Goal: Transaction & Acquisition: Purchase product/service

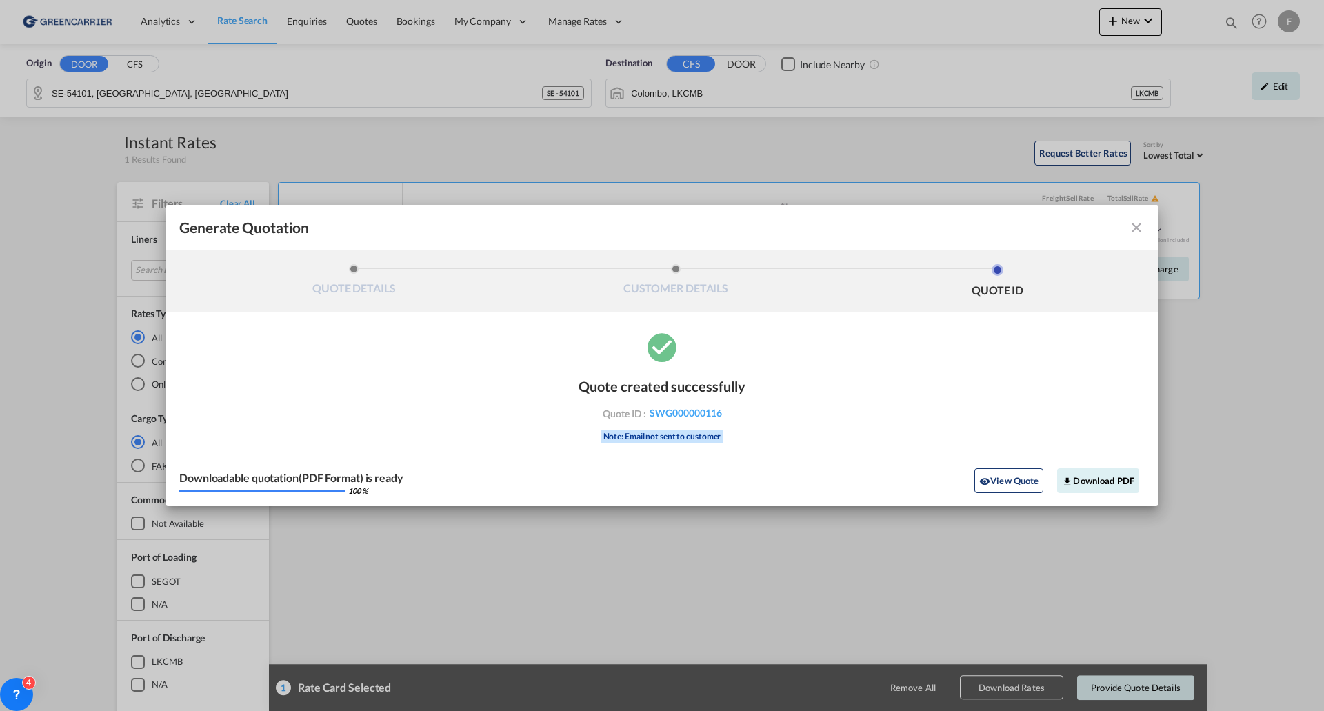
drag, startPoint x: 1139, startPoint y: 230, endPoint x: 802, endPoint y: 142, distance: 348.3
click at [1139, 229] on md-icon "icon-close fg-AAA8AD cursor m-0" at bounding box center [1136, 227] width 17 height 17
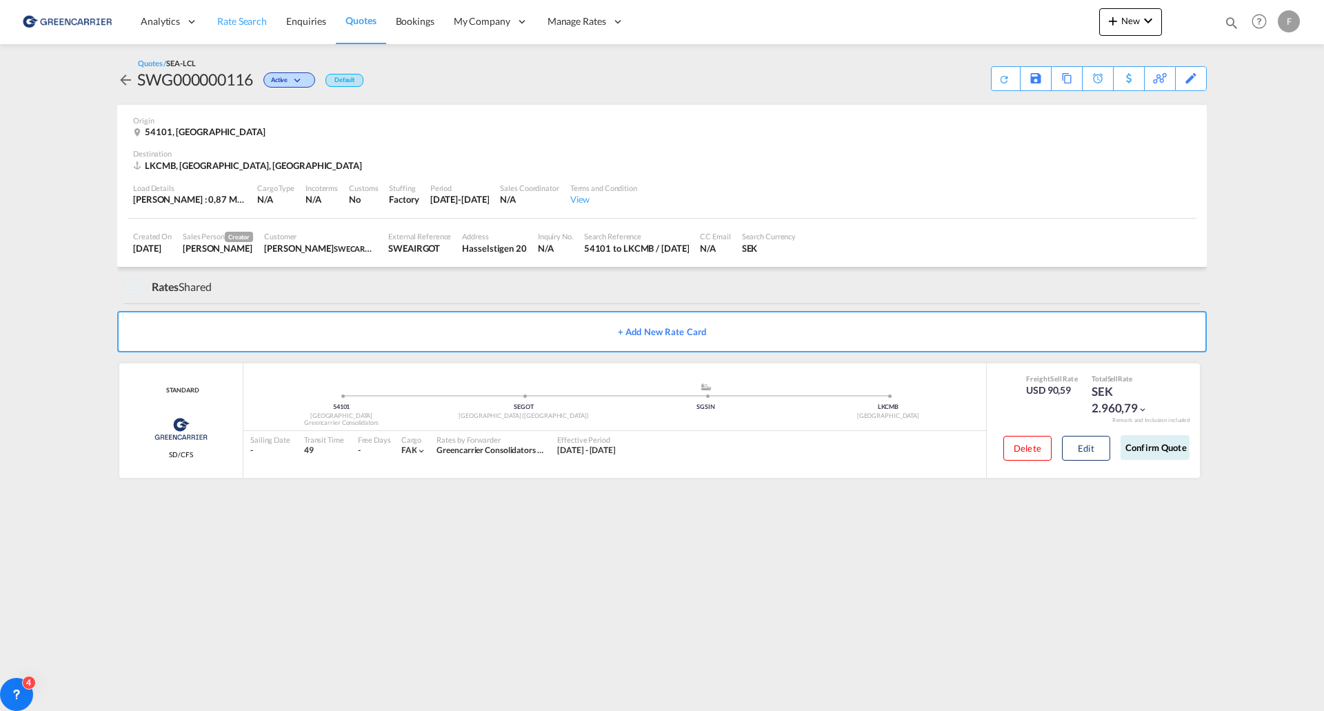
click at [247, 32] on link "Rate Search" at bounding box center [242, 21] width 69 height 45
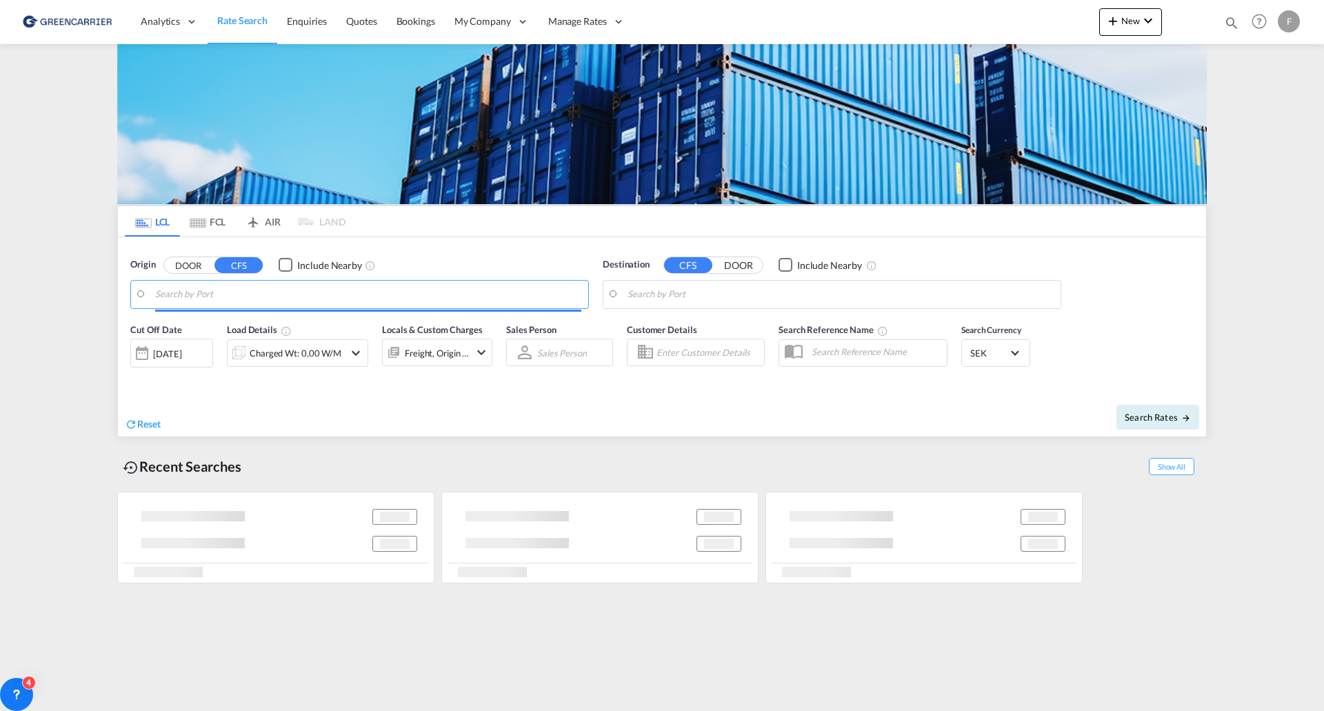
click at [222, 292] on input "Search by Port" at bounding box center [368, 294] width 426 height 21
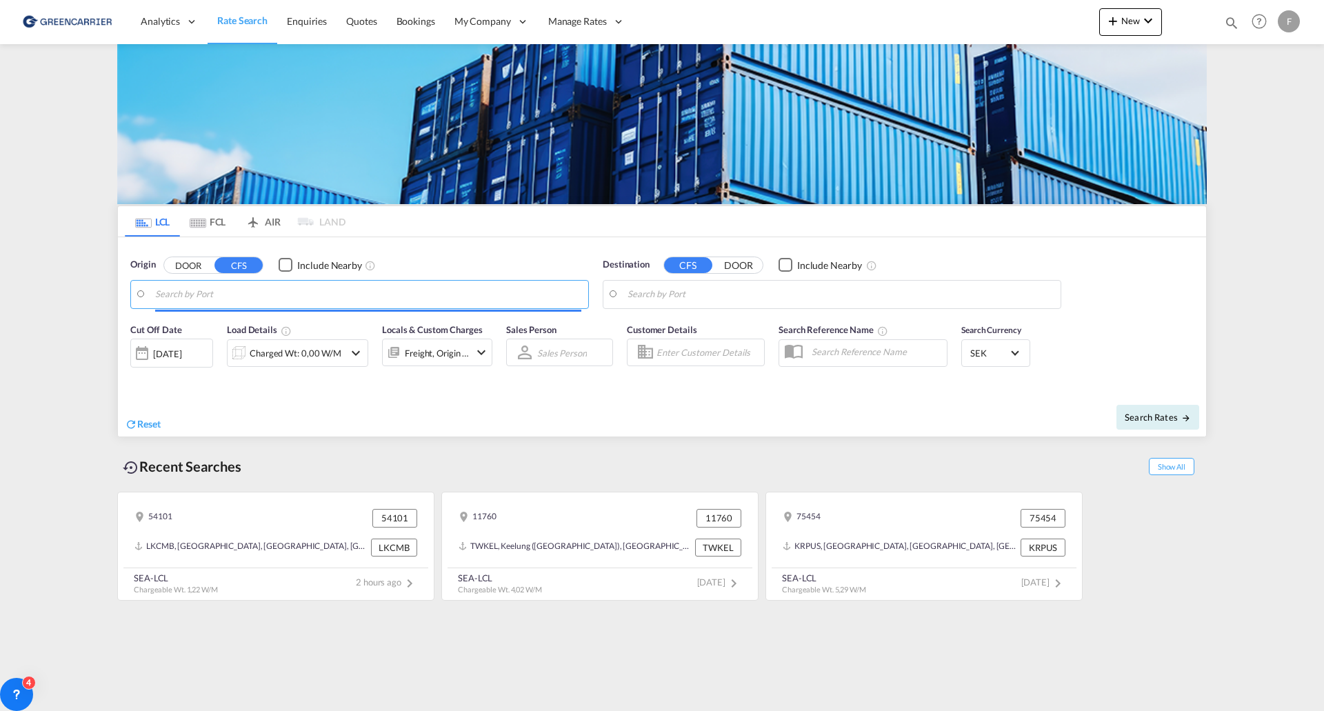
click at [221, 291] on input "Search by Port" at bounding box center [368, 294] width 426 height 21
click at [190, 265] on button "DOOR" at bounding box center [188, 265] width 48 height 16
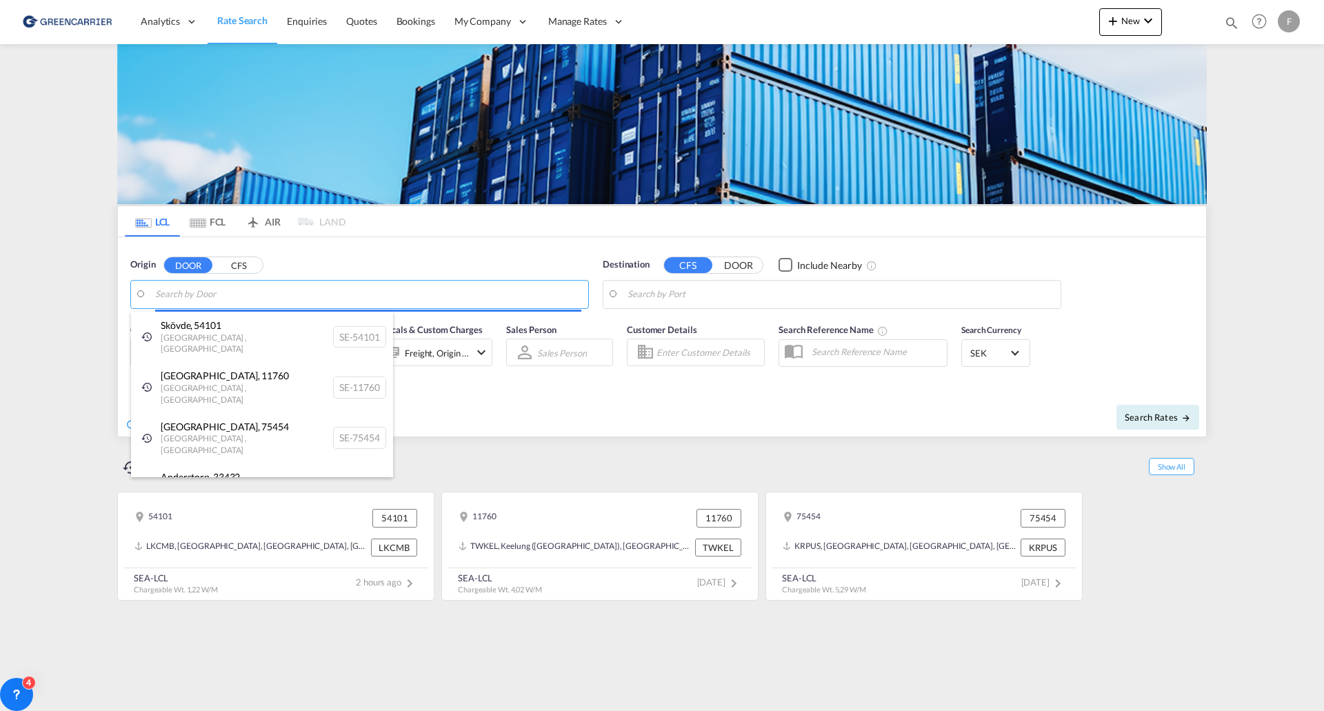
click at [201, 295] on body "Analytics Reports Dashboard Rate Search Enquiries Quotes Bookings" at bounding box center [662, 355] width 1324 height 711
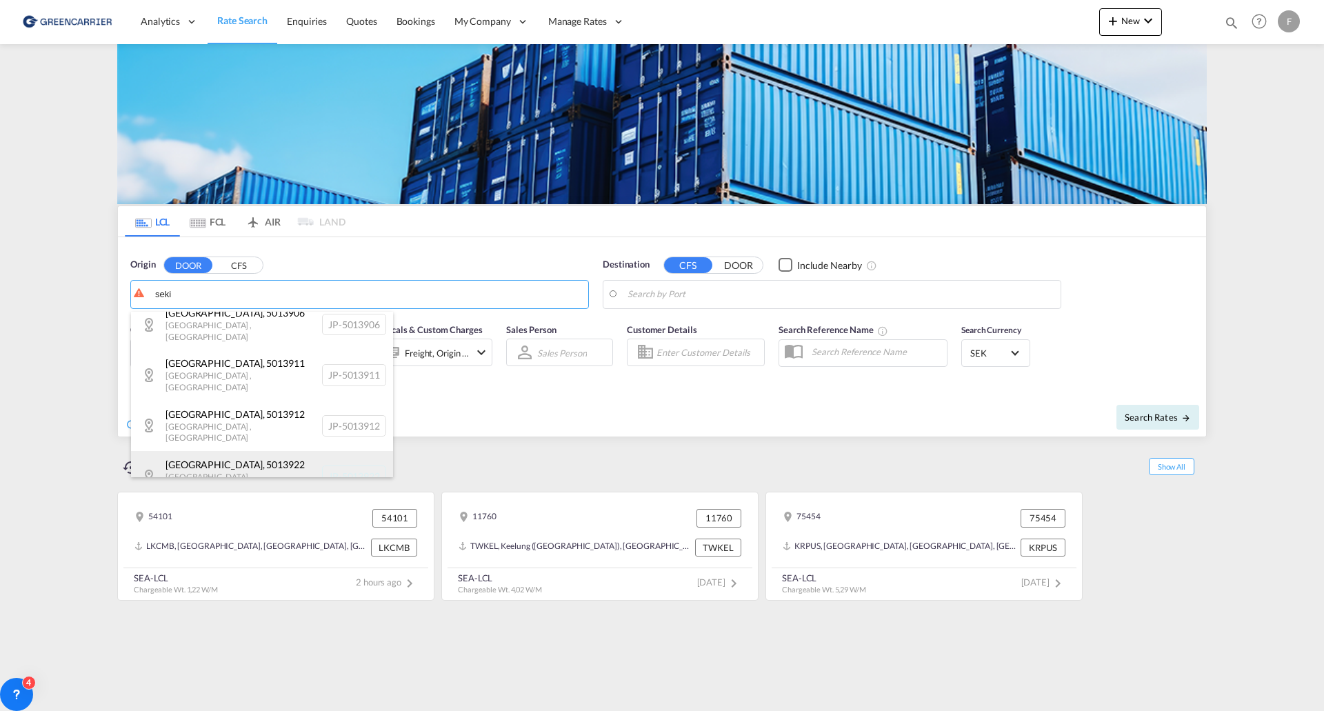
scroll to position [1310, 0]
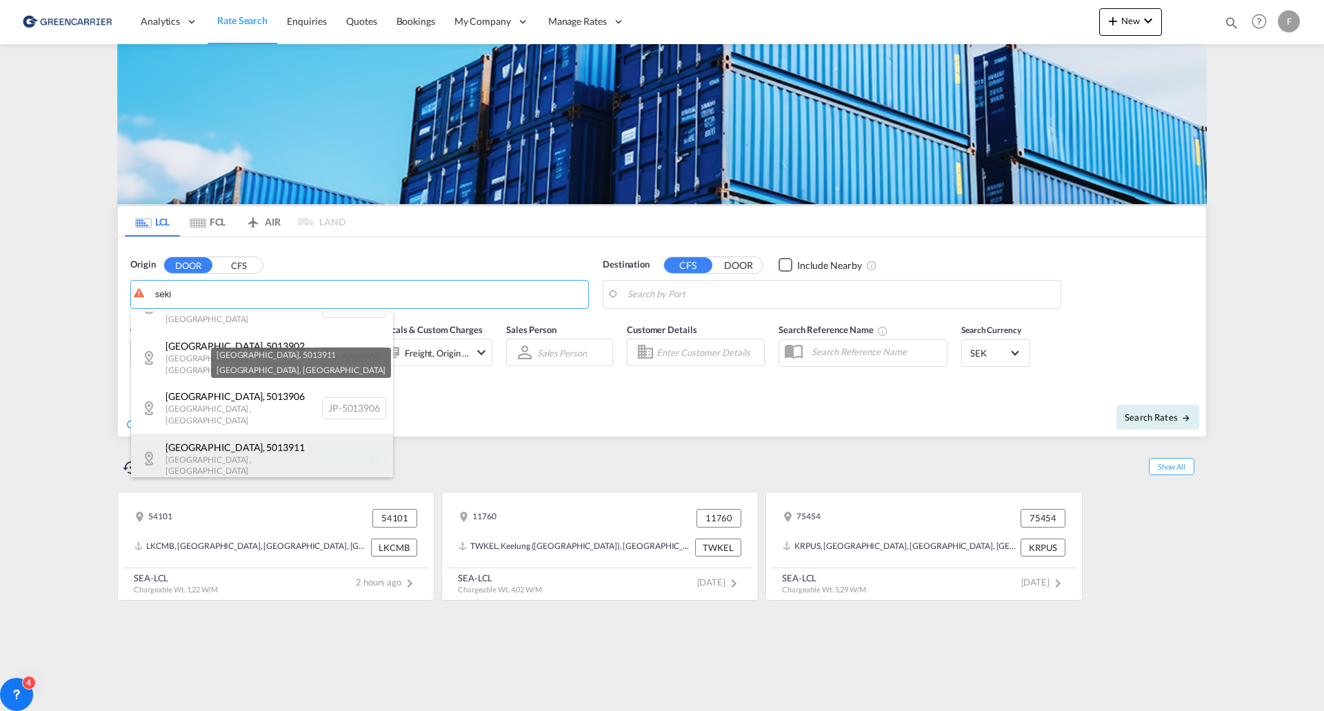
click at [226, 434] on div "[GEOGRAPHIC_DATA] , [GEOGRAPHIC_DATA] JP-5013911" at bounding box center [262, 459] width 262 height 50
type input "JP-5013911, [GEOGRAPHIC_DATA], [GEOGRAPHIC_DATA]"
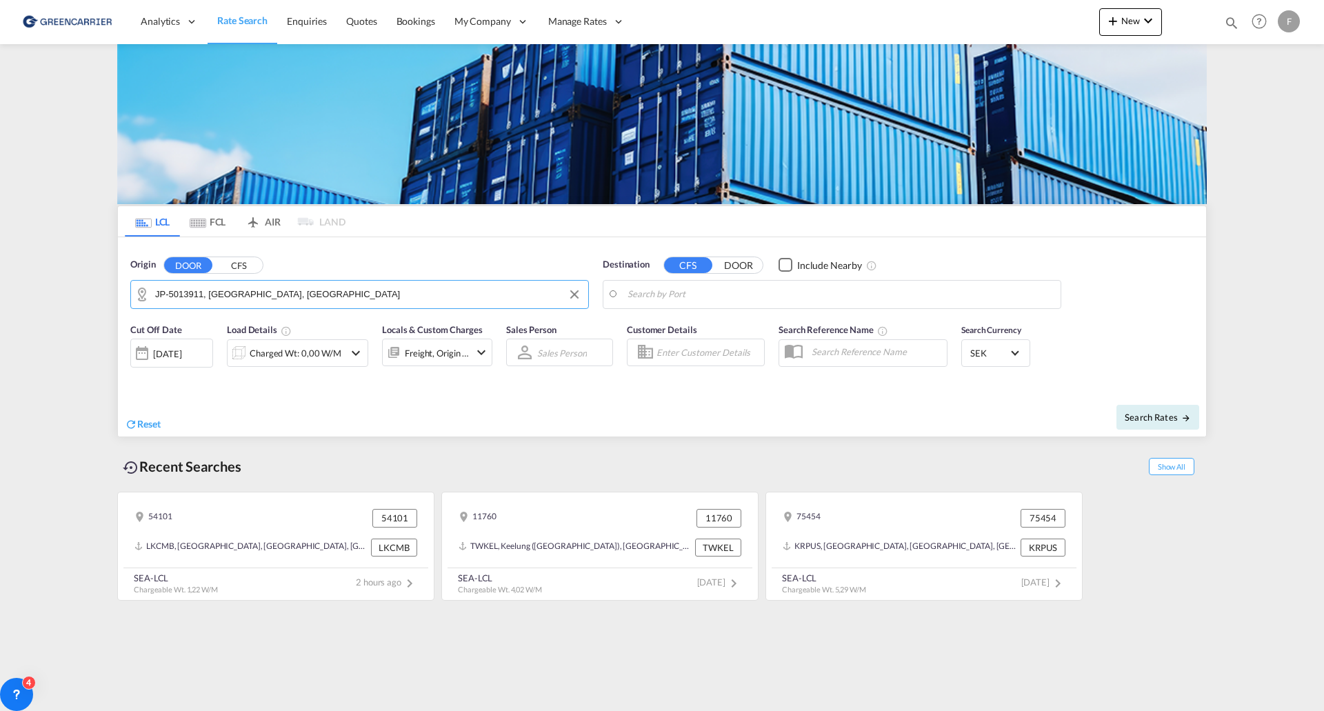
click at [669, 295] on body "Analytics Reports Dashboard Rate Search Enquiries Quotes Bookings" at bounding box center [662, 355] width 1324 height 711
click at [743, 261] on button "DOOR" at bounding box center [738, 265] width 48 height 16
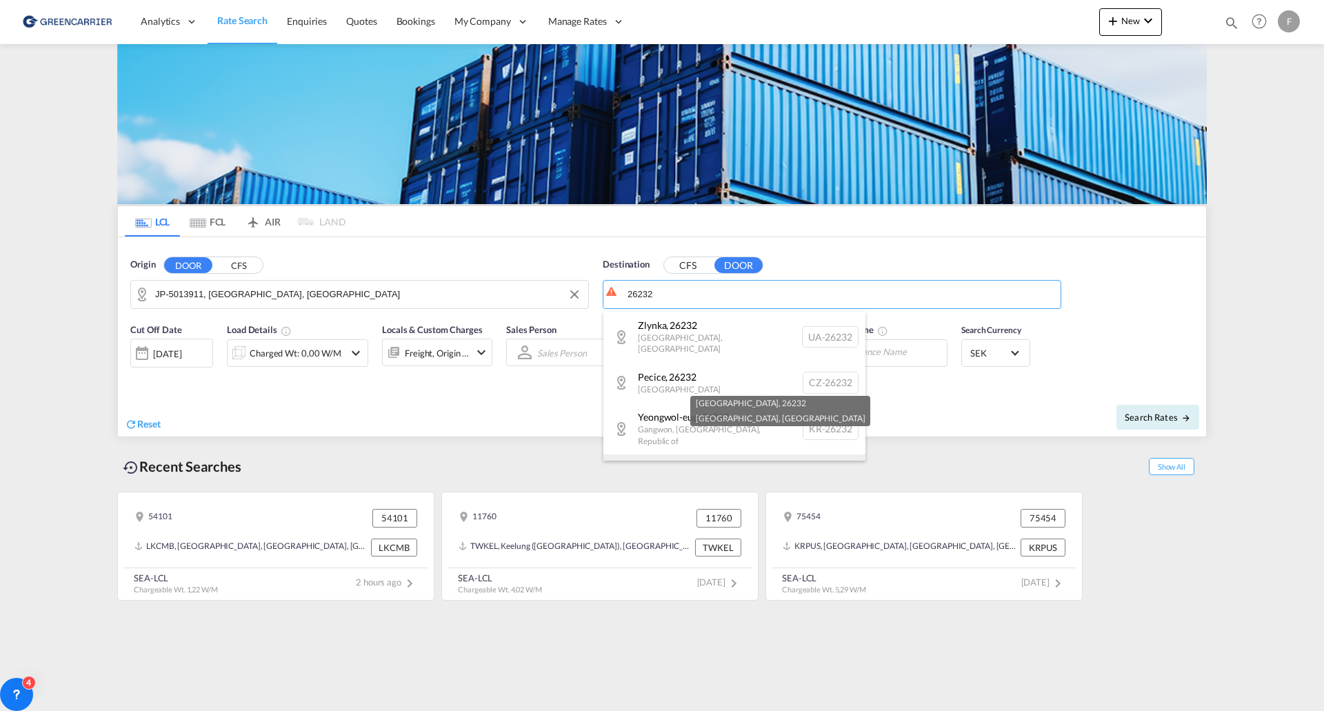
click at [693, 454] on div "[GEOGRAPHIC_DATA] , 26232 [GEOGRAPHIC_DATA] , [GEOGRAPHIC_DATA] SE-26232" at bounding box center [734, 479] width 262 height 50
type input "SE-26232, [GEOGRAPHIC_DATA], [GEOGRAPHIC_DATA]"
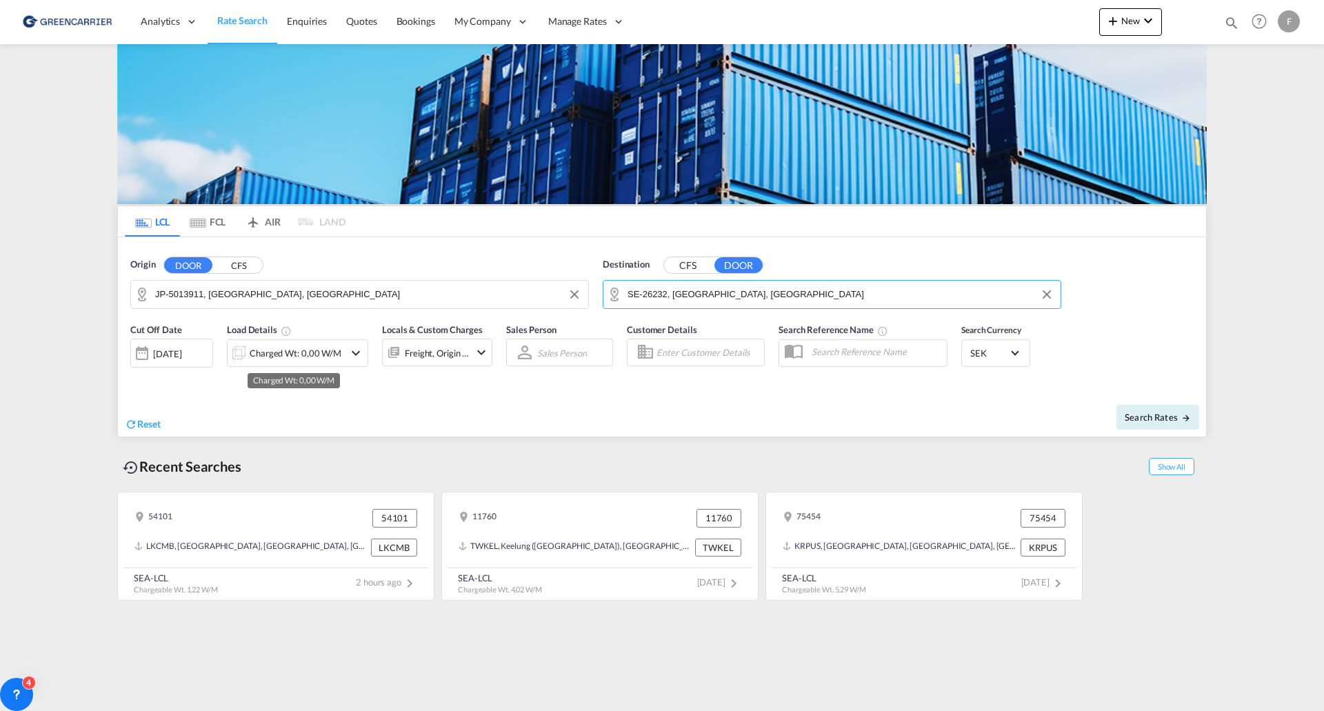
click at [330, 355] on div "Charged Wt: 0,00 W/M" at bounding box center [296, 352] width 92 height 19
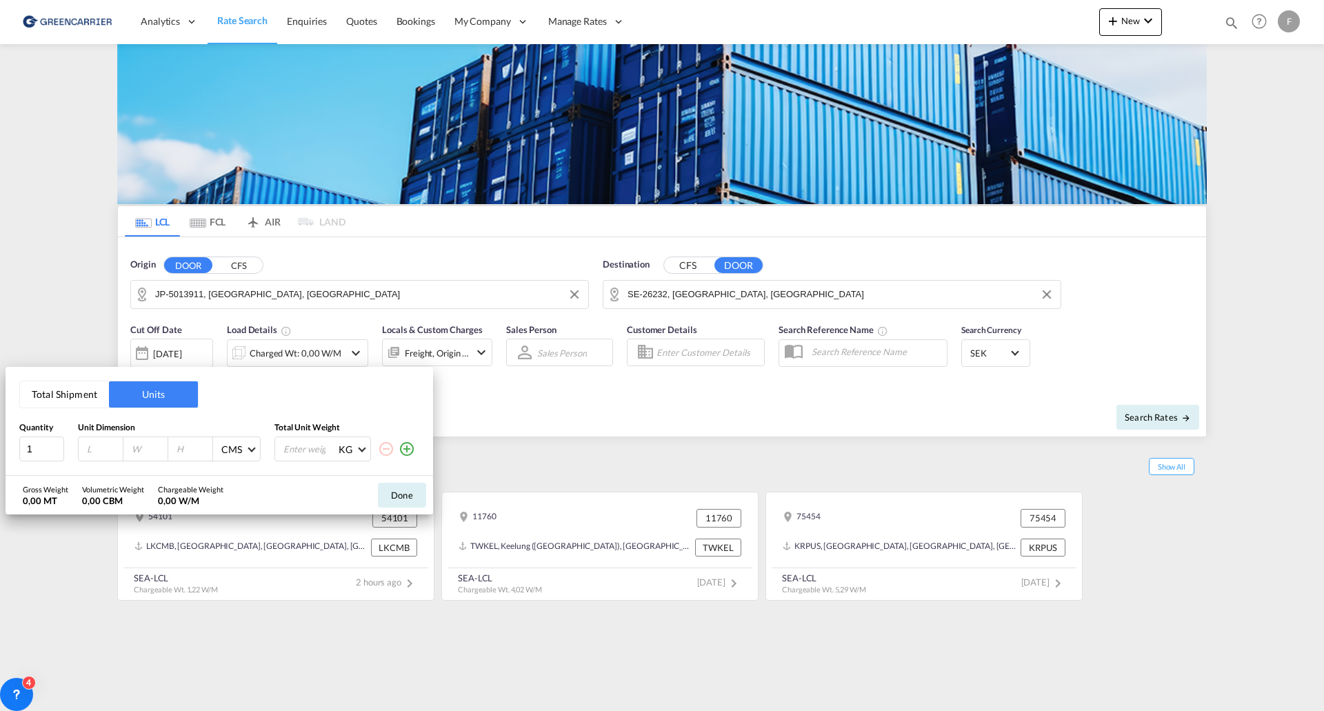
click at [77, 396] on button "Total Shipment" at bounding box center [64, 394] width 89 height 26
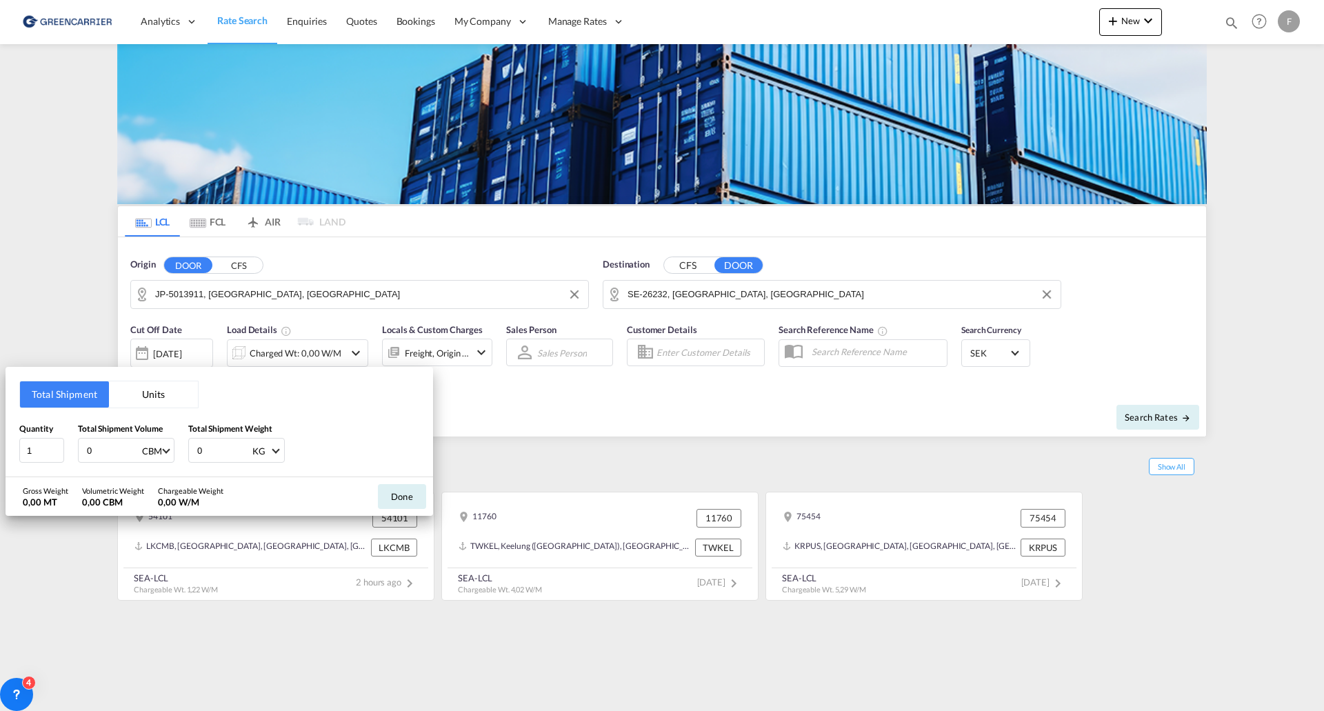
click at [98, 451] on input "0" at bounding box center [112, 449] width 55 height 23
drag, startPoint x: 105, startPoint y: 451, endPoint x: 56, endPoint y: 450, distance: 49.0
click at [56, 450] on div "Quantity 1 Total Shipment Volume 0 CBM CBM CFT Total Shipment Weight 0 KG KG LB" at bounding box center [219, 442] width 400 height 41
drag, startPoint x: 212, startPoint y: 450, endPoint x: 121, endPoint y: 444, distance: 90.5
click at [123, 445] on div "Quantity 1 Total Shipment Volume 0 CBM CBM CFT Total Shipment Weight 0 KG KG LB" at bounding box center [219, 442] width 400 height 41
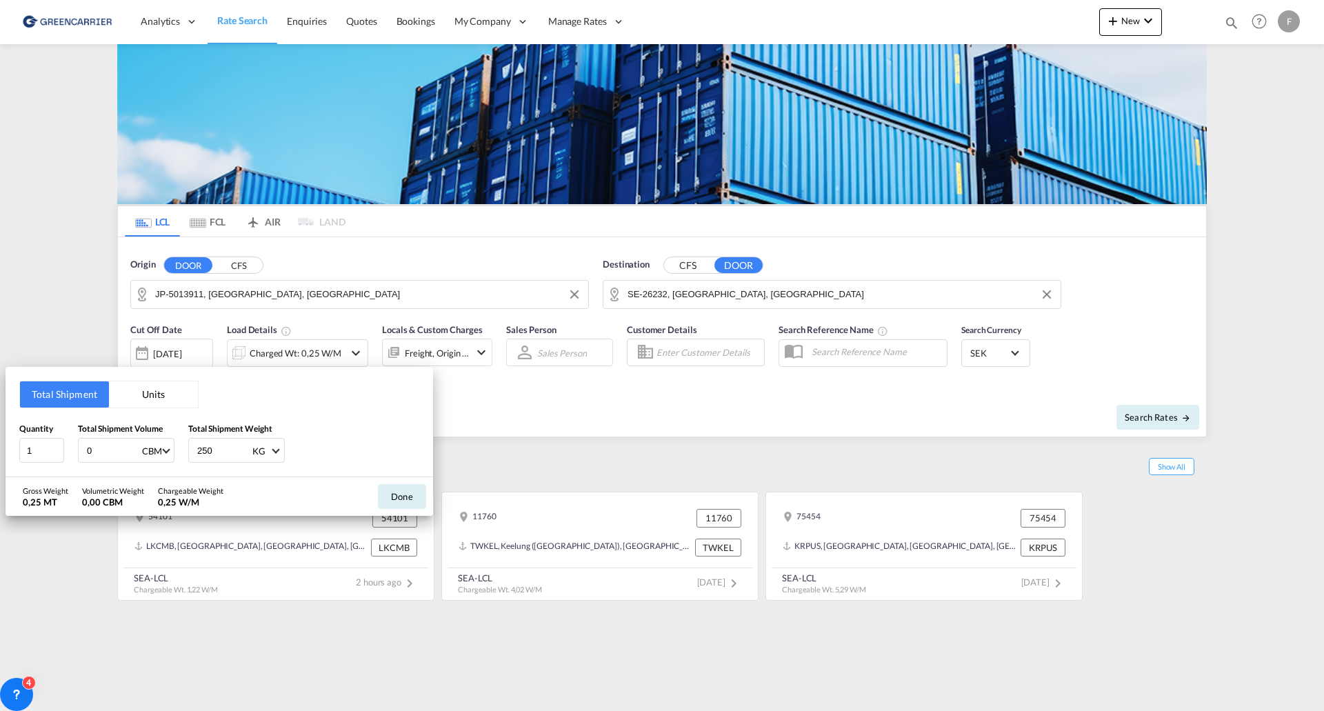
type input "250"
drag, startPoint x: 85, startPoint y: 444, endPoint x: 93, endPoint y: 447, distance: 9.0
click at [93, 447] on div "0 CBM CBM CFT" at bounding box center [126, 450] width 97 height 25
click at [99, 454] on input "0" at bounding box center [112, 449] width 55 height 23
type input "1.44"
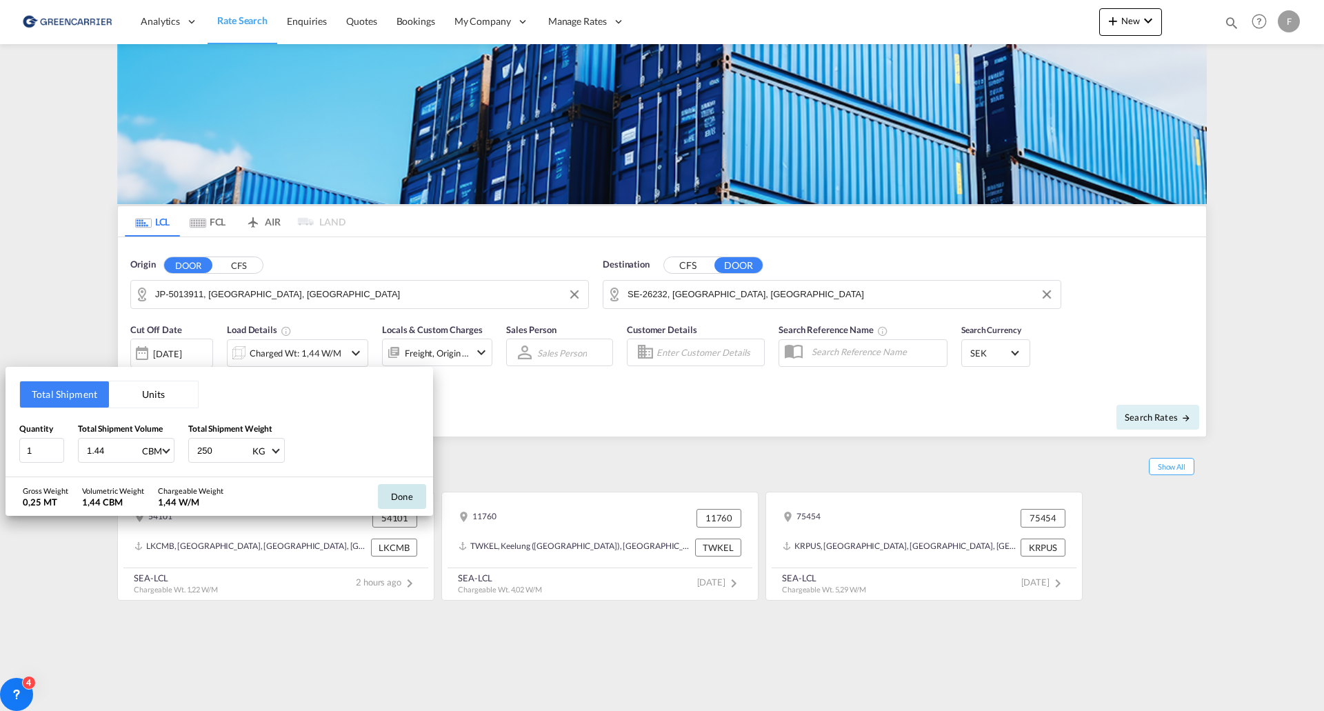
click at [394, 493] on button "Done" at bounding box center [402, 496] width 48 height 25
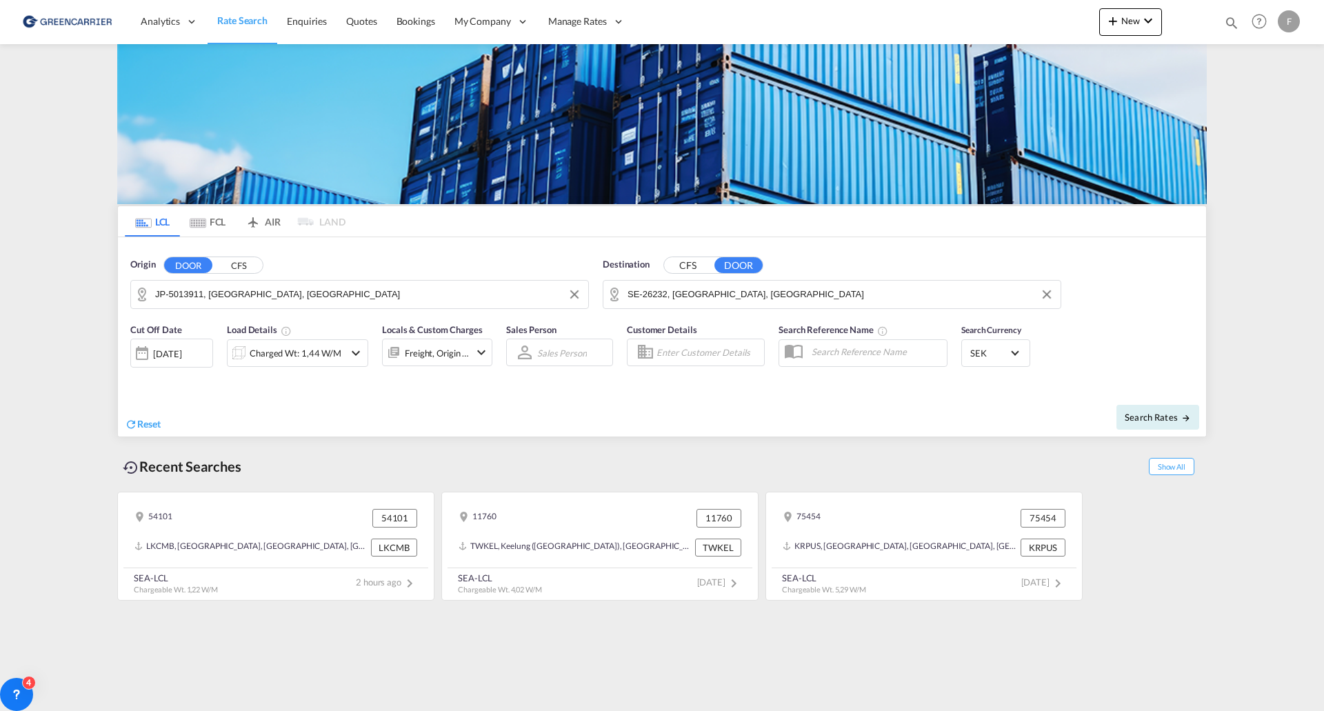
click at [667, 350] on input "Enter Customer Details" at bounding box center [707, 352] width 103 height 21
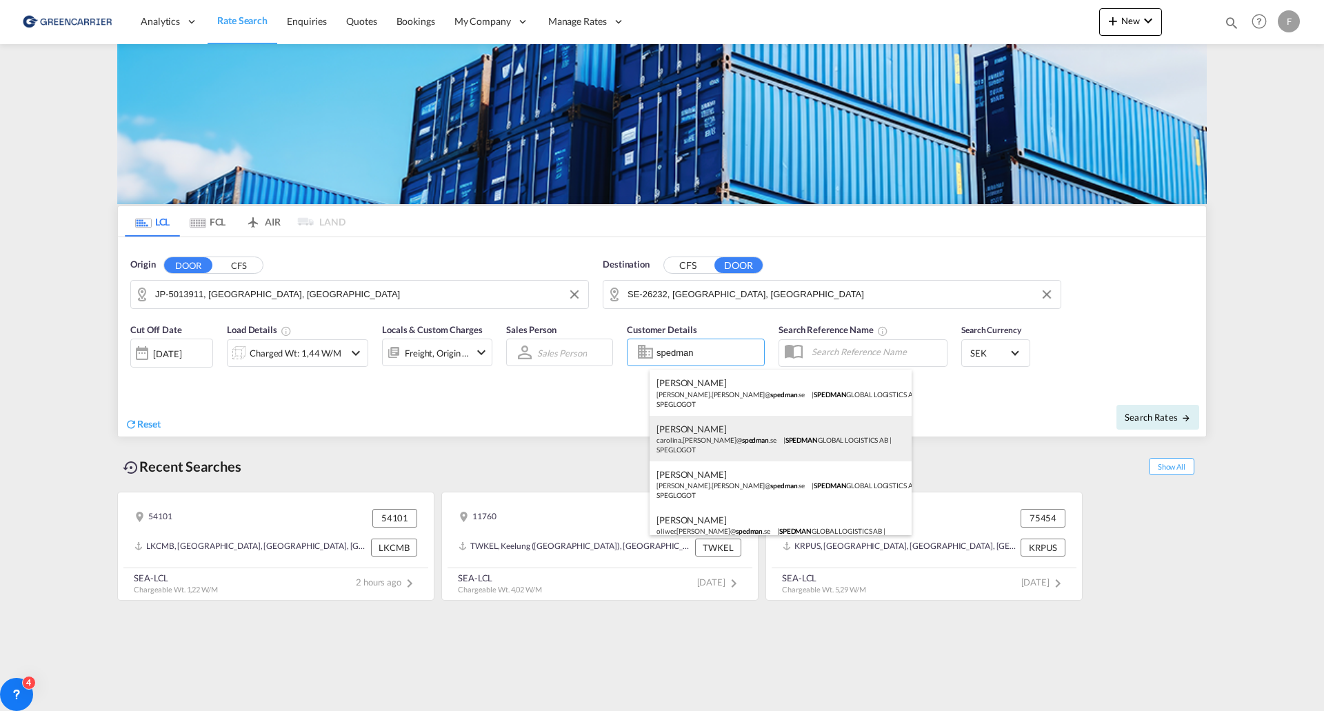
click at [703, 441] on div "[PERSON_NAME] carolina.[PERSON_NAME]@ spedman .se | SPEDMAN GLOBAL LOGISTICS AB…" at bounding box center [780, 439] width 262 height 46
type input "SPEDMAN GLOBAL LOGISTICS AB, [PERSON_NAME], [EMAIL_ADDRESS][PERSON_NAME][DOMAIN…"
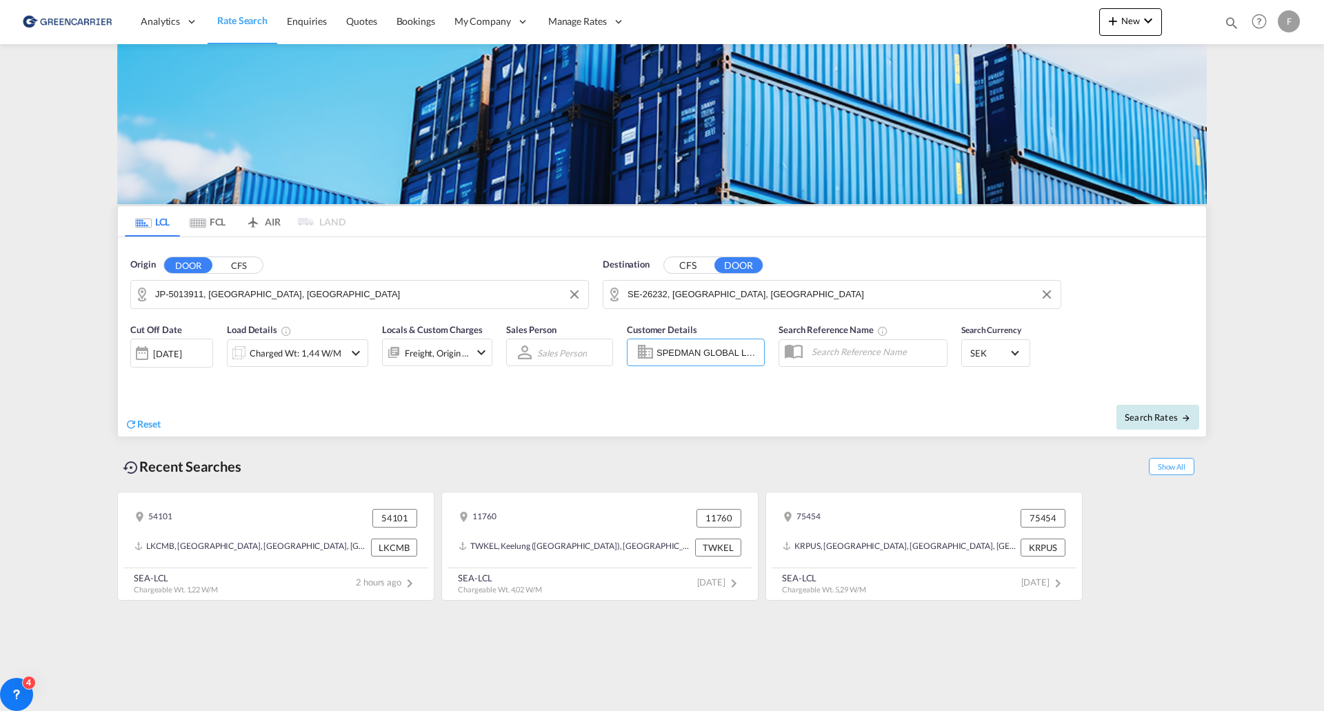
click at [1173, 422] on span "Search Rates" at bounding box center [1157, 417] width 66 height 11
type input "5013911 to 26232 / [DATE]"
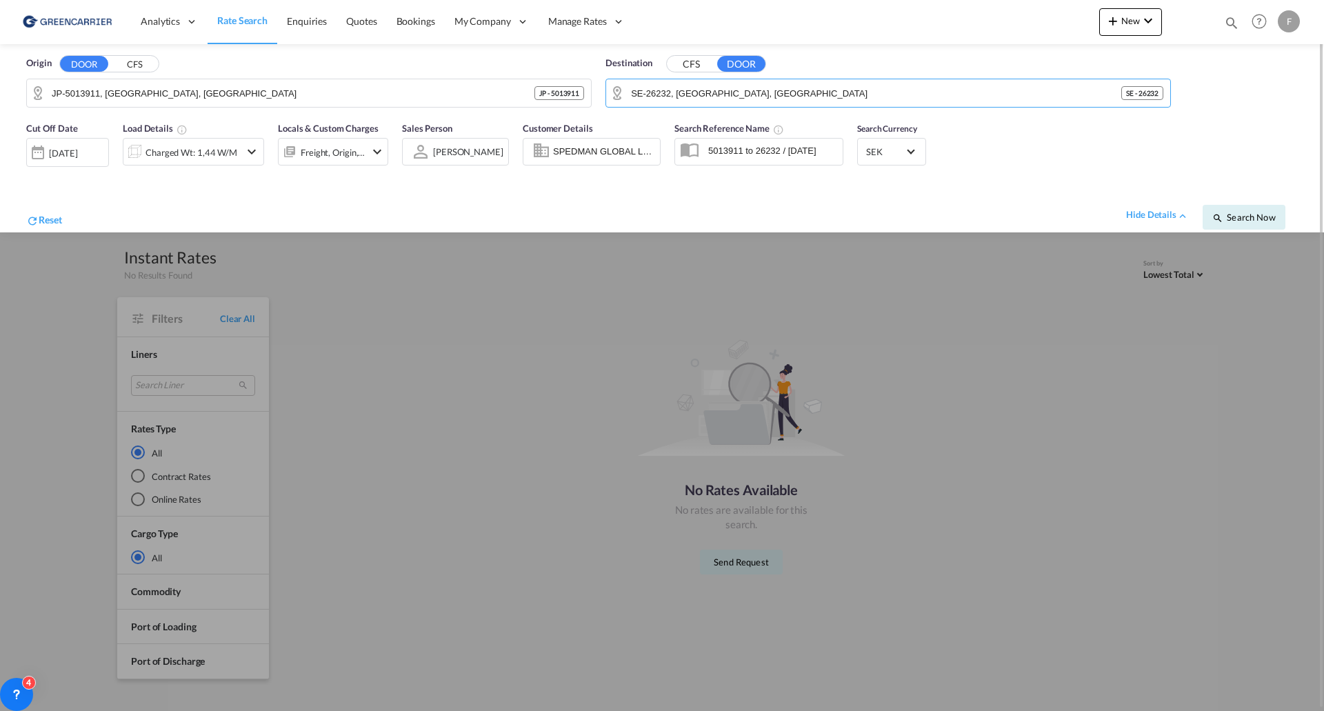
drag, startPoint x: 727, startPoint y: 107, endPoint x: 346, endPoint y: 210, distance: 394.4
click at [346, 210] on form "Origin DOOR CFS JP-5013911, [GEOGRAPHIC_DATA], [GEOGRAPHIC_DATA] JP - 5013911 D…" at bounding box center [662, 138] width 1296 height 188
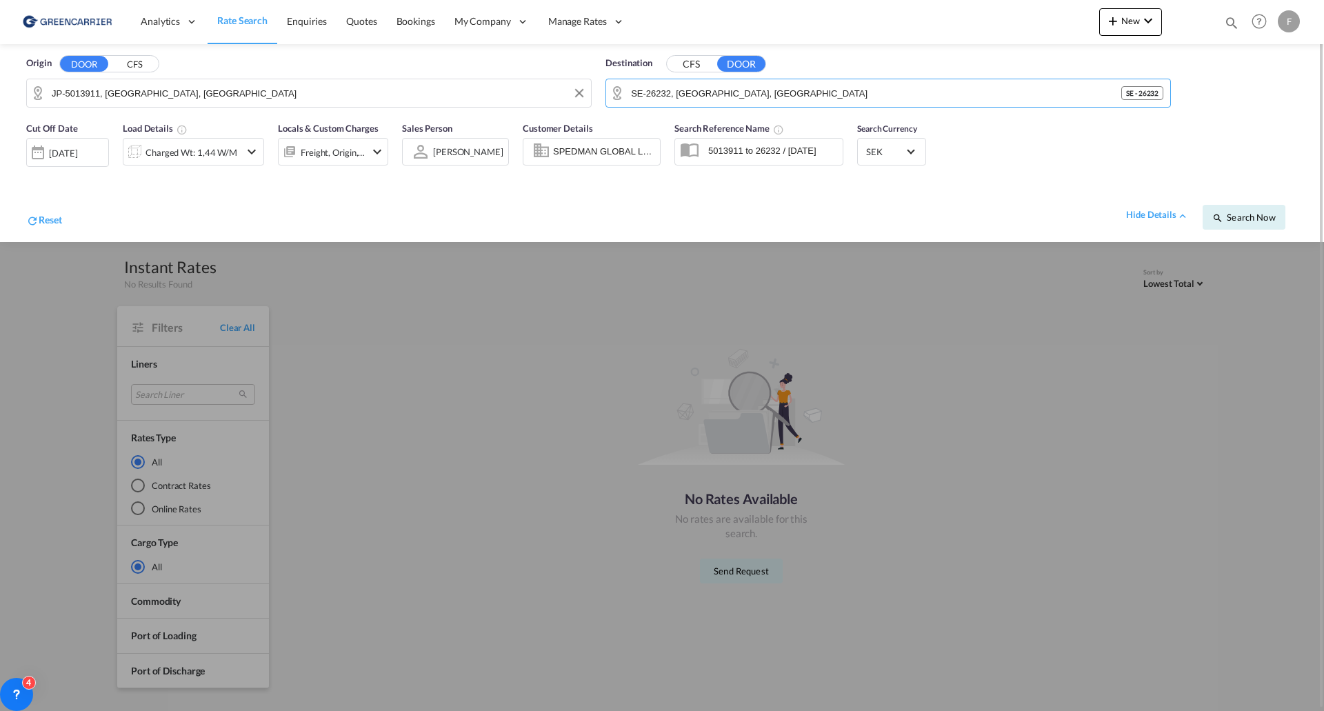
drag, startPoint x: 775, startPoint y: 94, endPoint x: 556, endPoint y: 90, distance: 218.6
click at [557, 93] on div "Origin DOOR CFS JP-5013911, [GEOGRAPHIC_DATA], [GEOGRAPHIC_DATA] Destination CF…" at bounding box center [662, 79] width 1296 height 70
click at [687, 66] on button "CFS" at bounding box center [691, 65] width 48 height 16
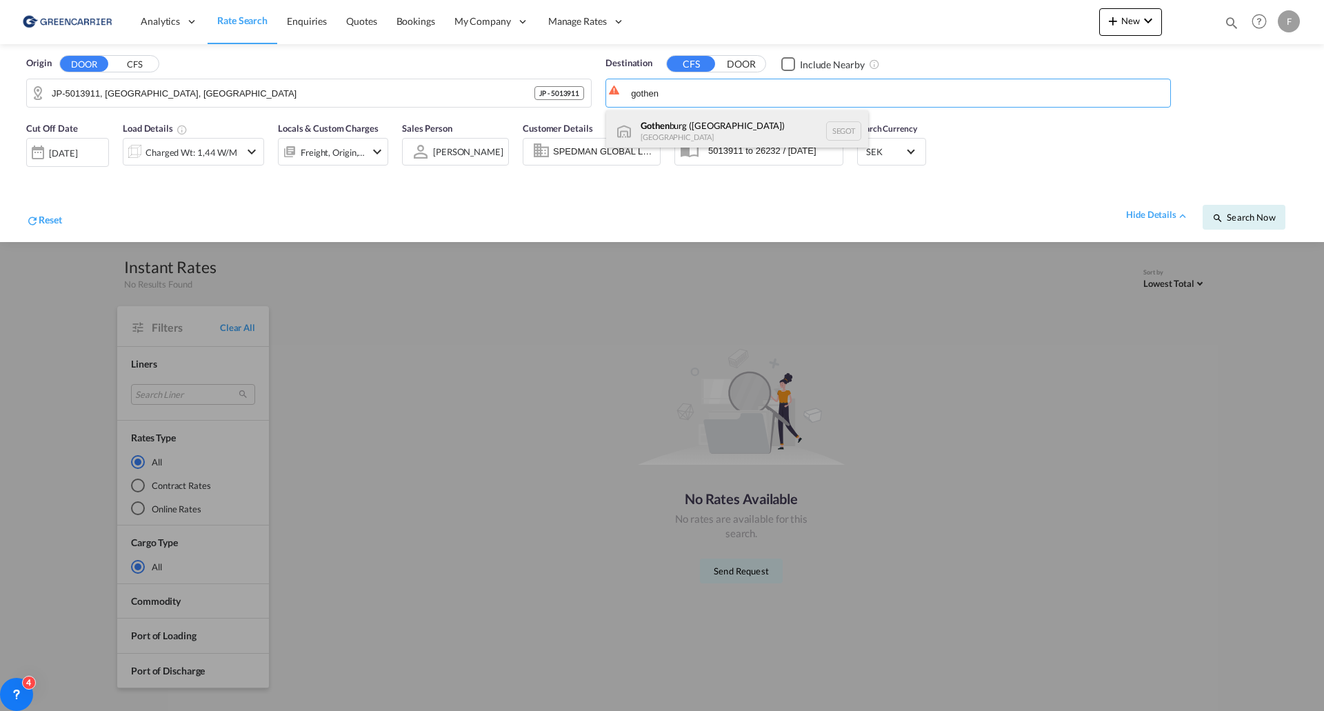
click at [693, 126] on div "Gothen burg ([GEOGRAPHIC_DATA]) [GEOGRAPHIC_DATA] SEGOT" at bounding box center [737, 130] width 262 height 41
type input "[GEOGRAPHIC_DATA] ([GEOGRAPHIC_DATA]), [GEOGRAPHIC_DATA]"
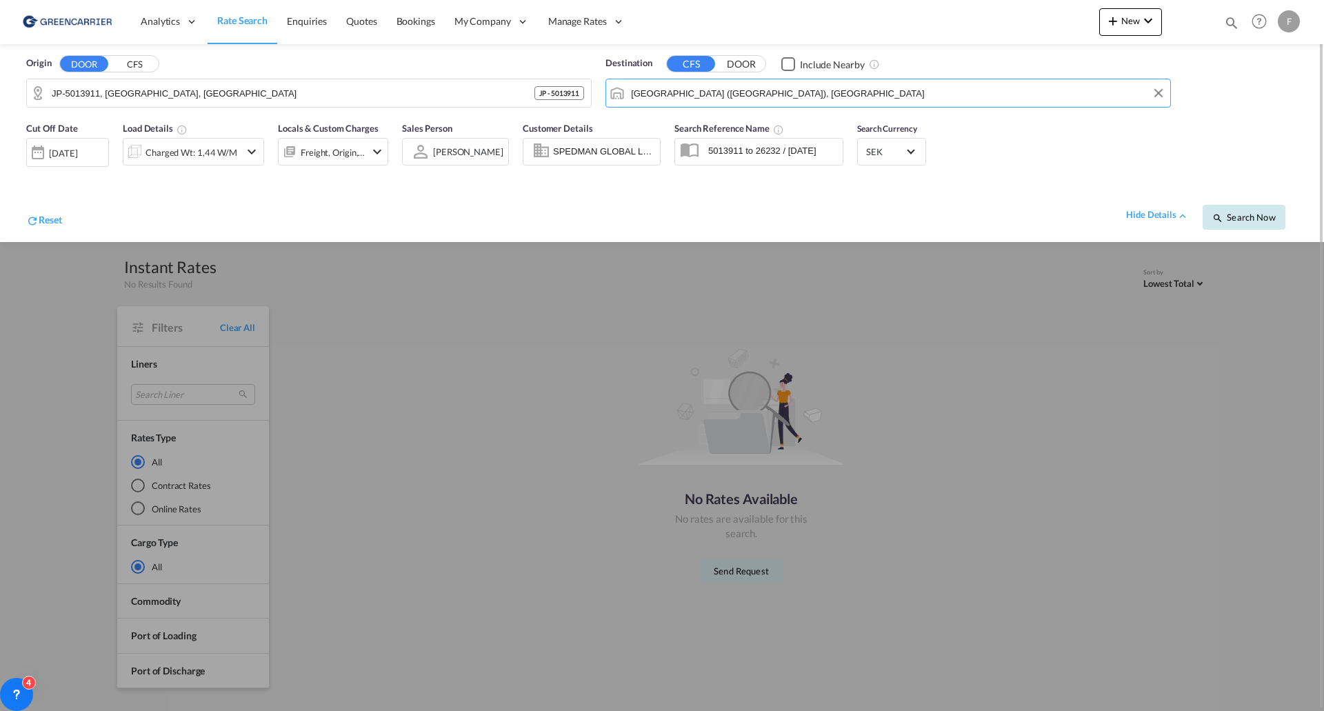
click at [1241, 221] on span "Search Now" at bounding box center [1243, 217] width 63 height 11
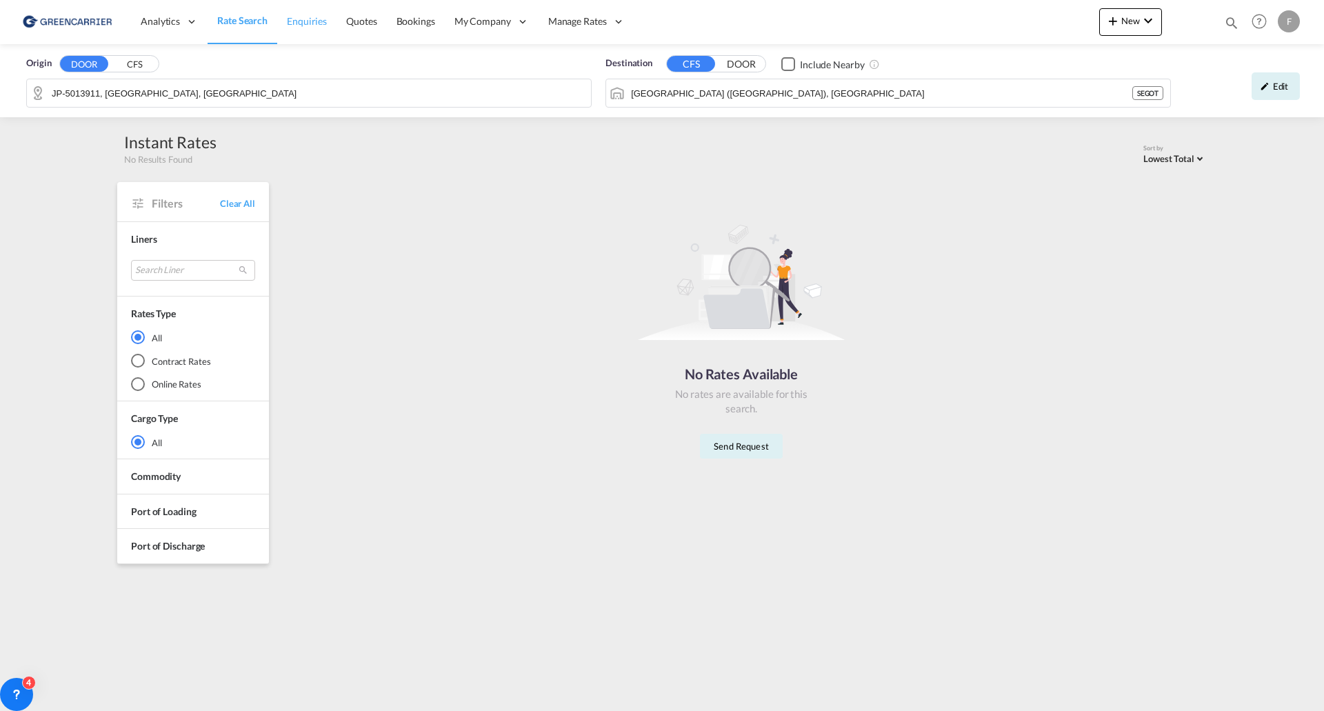
click at [296, 20] on span "Enquiries" at bounding box center [307, 21] width 40 height 12
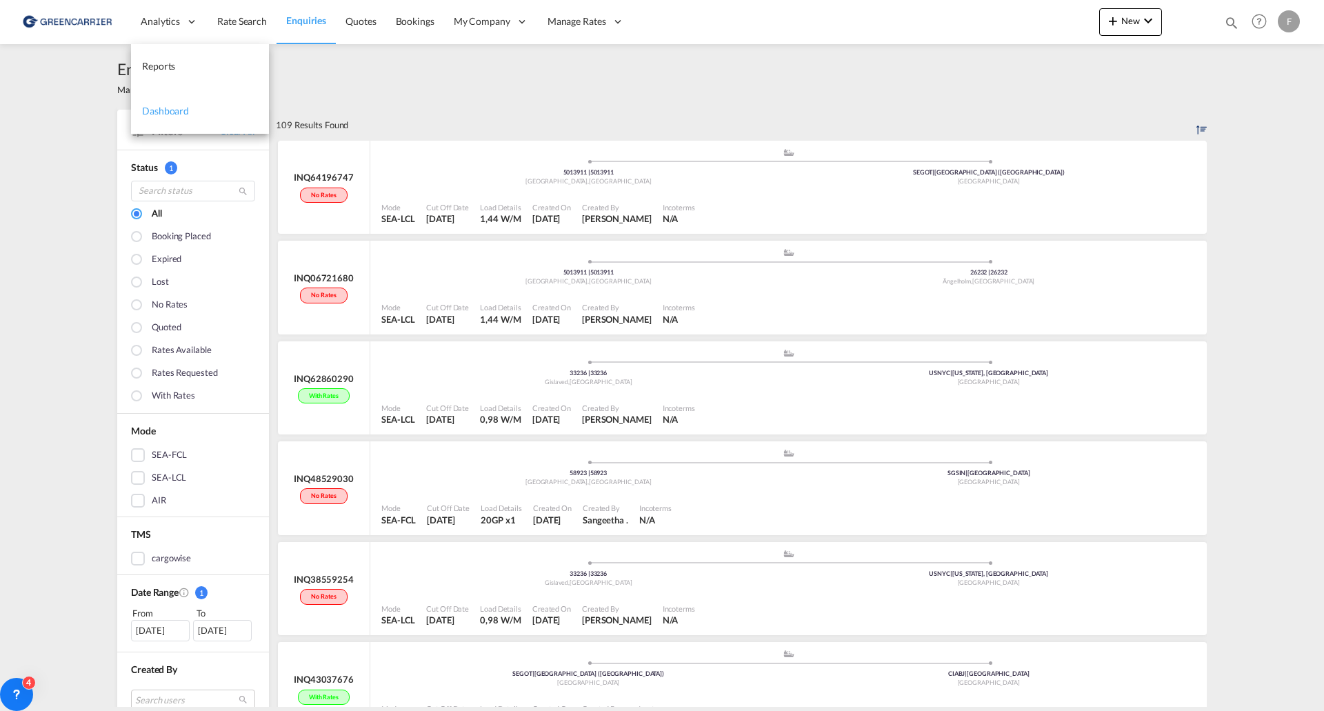
click at [161, 105] on span "Dashboard" at bounding box center [165, 111] width 47 height 12
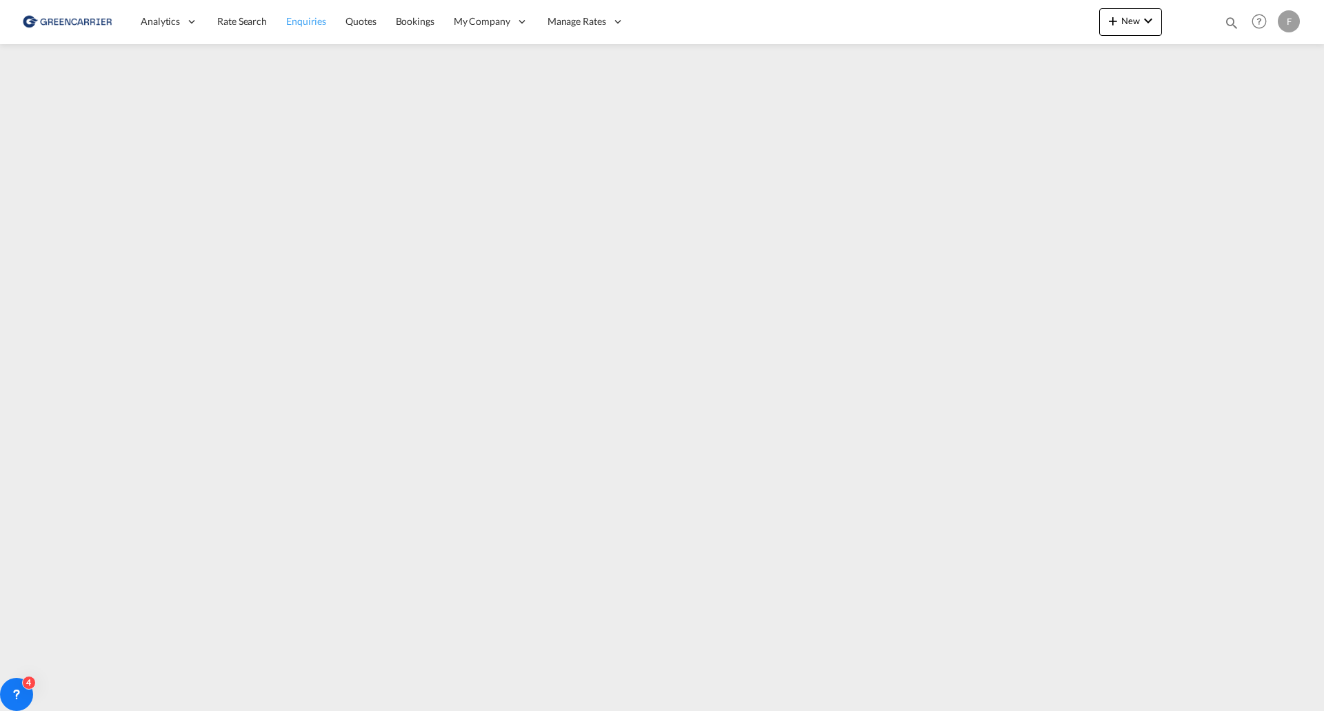
click at [301, 18] on span "Enquiries" at bounding box center [306, 21] width 40 height 12
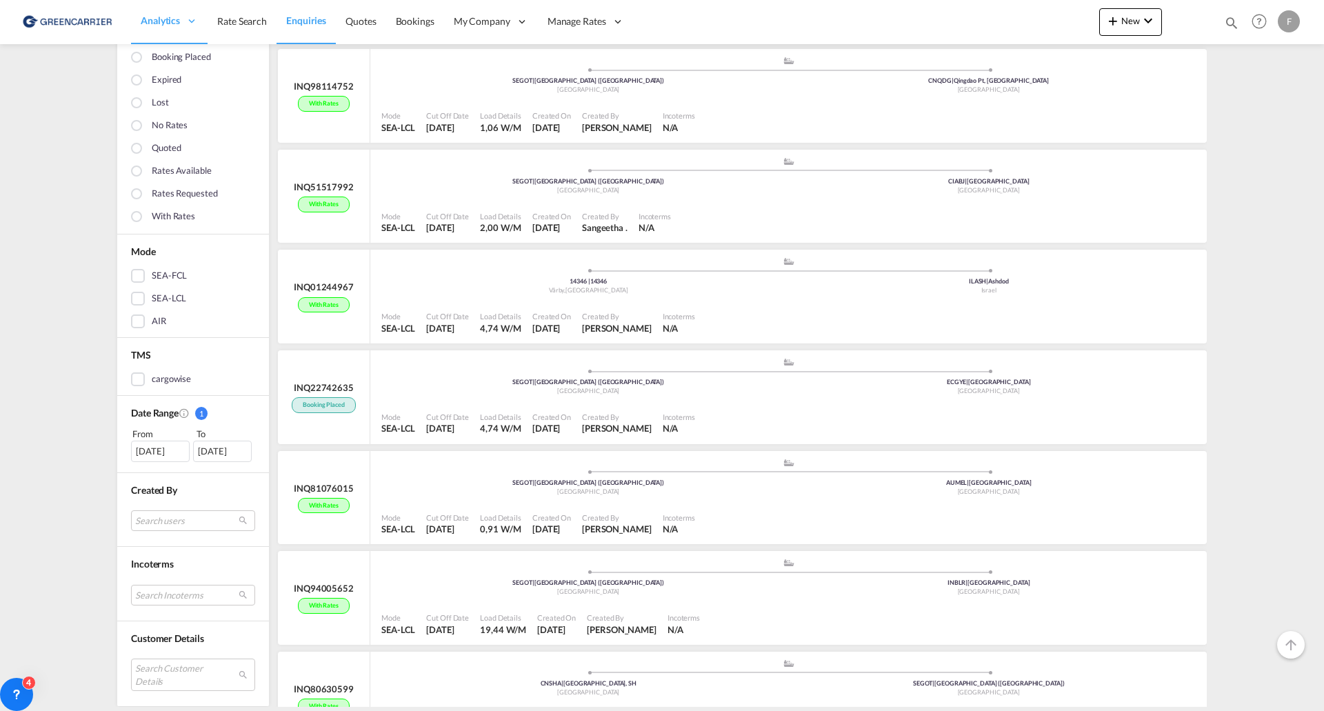
scroll to position [4789, 0]
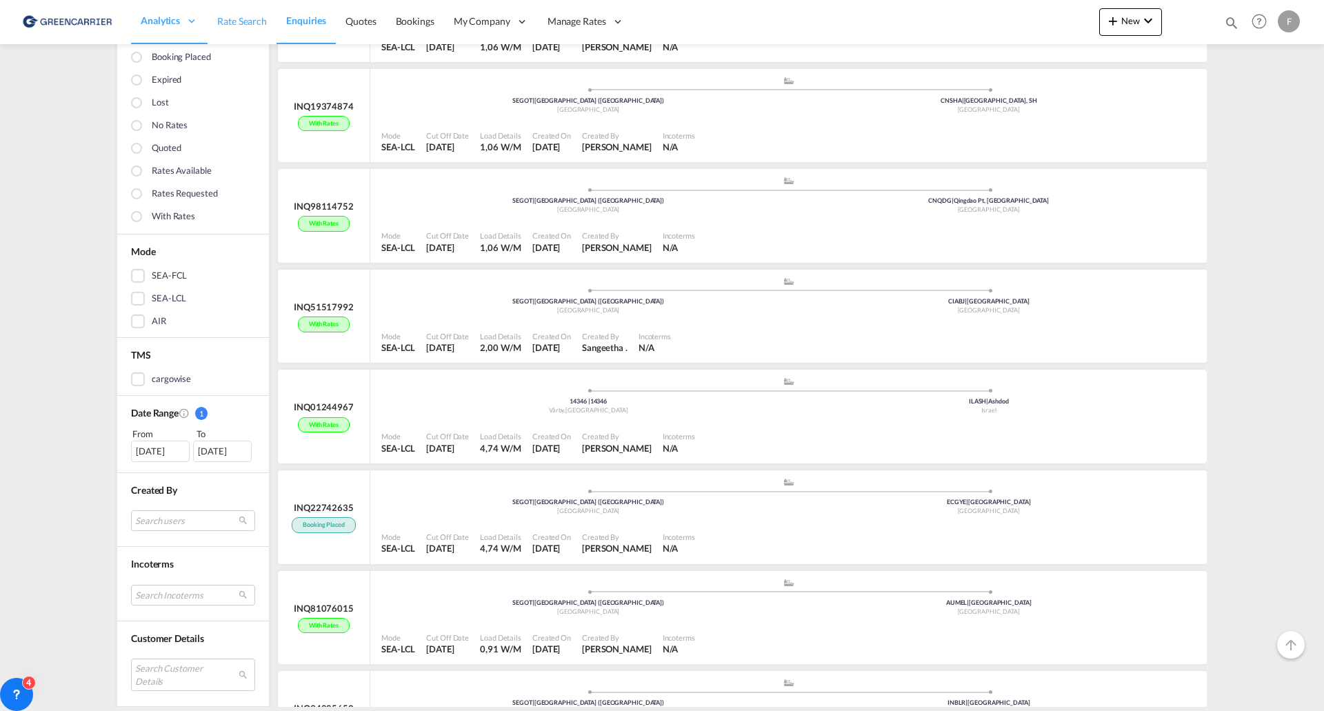
click at [236, 19] on span "Rate Search" at bounding box center [242, 21] width 50 height 12
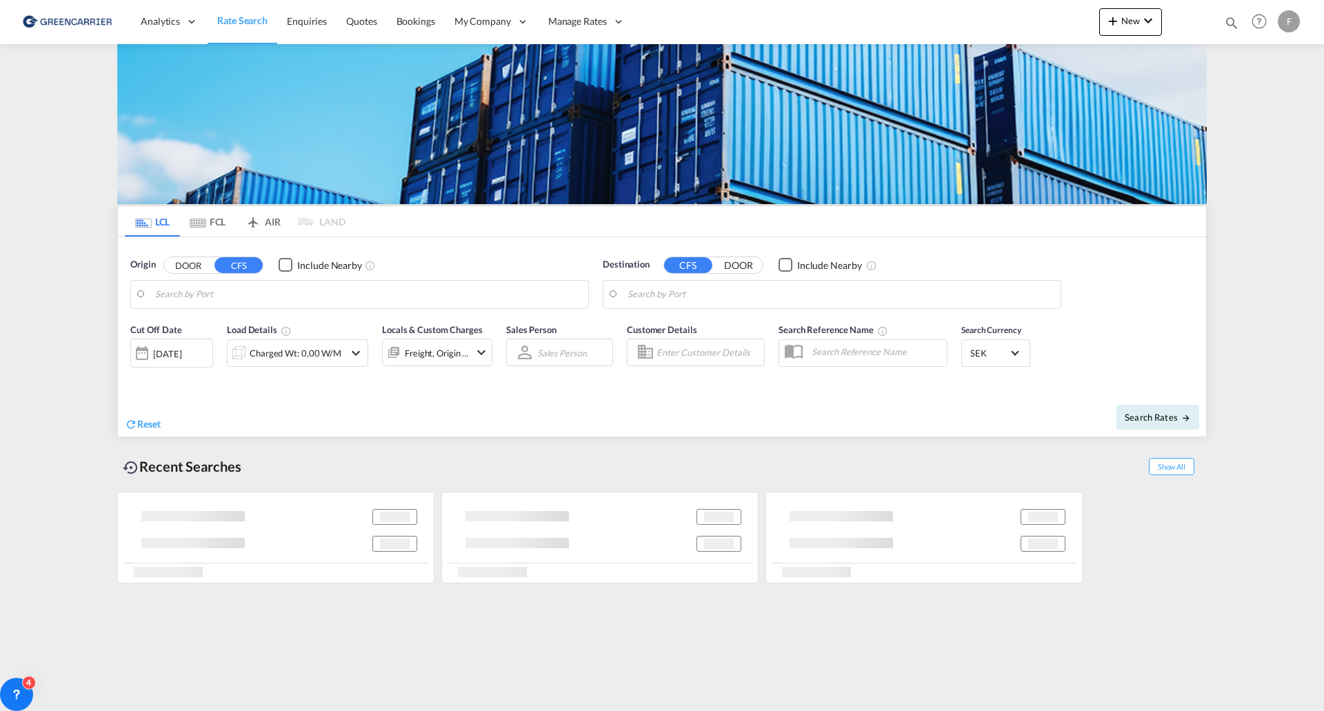
type input "JP-5013911, [GEOGRAPHIC_DATA], [GEOGRAPHIC_DATA]"
type input "[GEOGRAPHIC_DATA] ([GEOGRAPHIC_DATA]), [GEOGRAPHIC_DATA]"
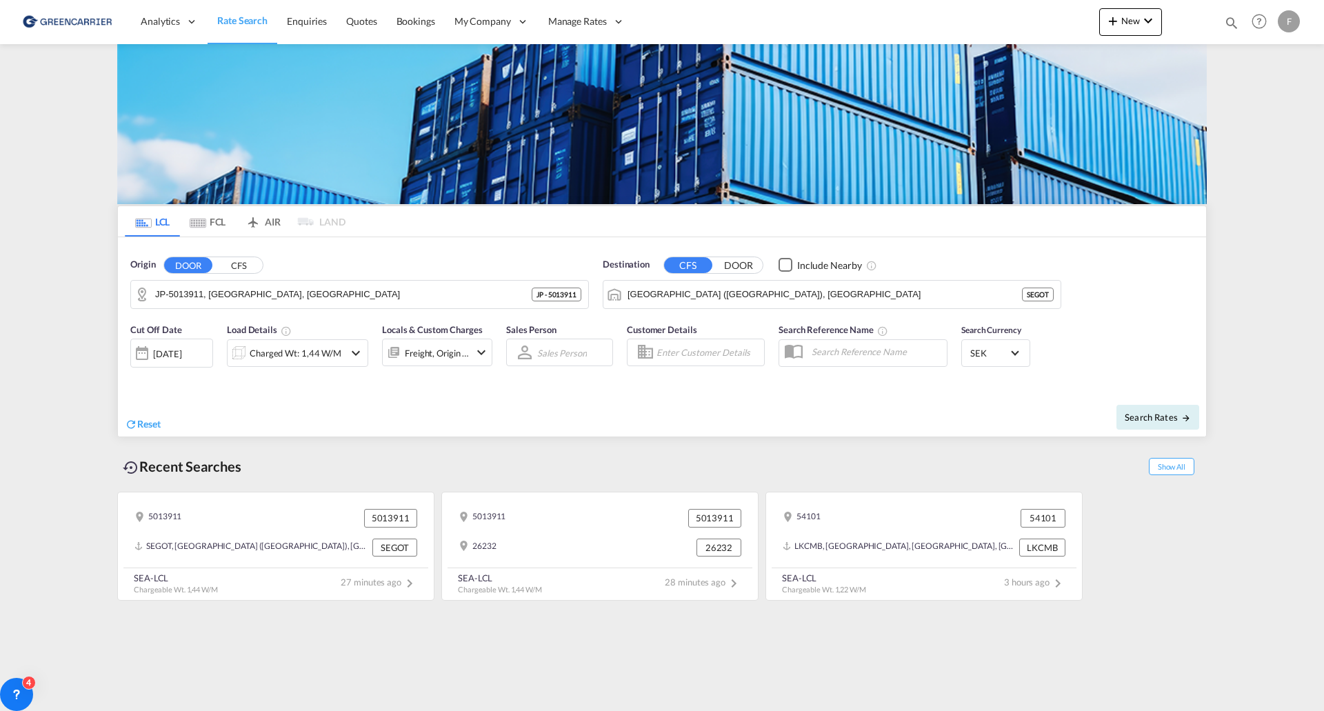
click at [188, 265] on button "DOOR" at bounding box center [188, 265] width 48 height 16
click at [575, 294] on button "Clear Input" at bounding box center [574, 294] width 21 height 21
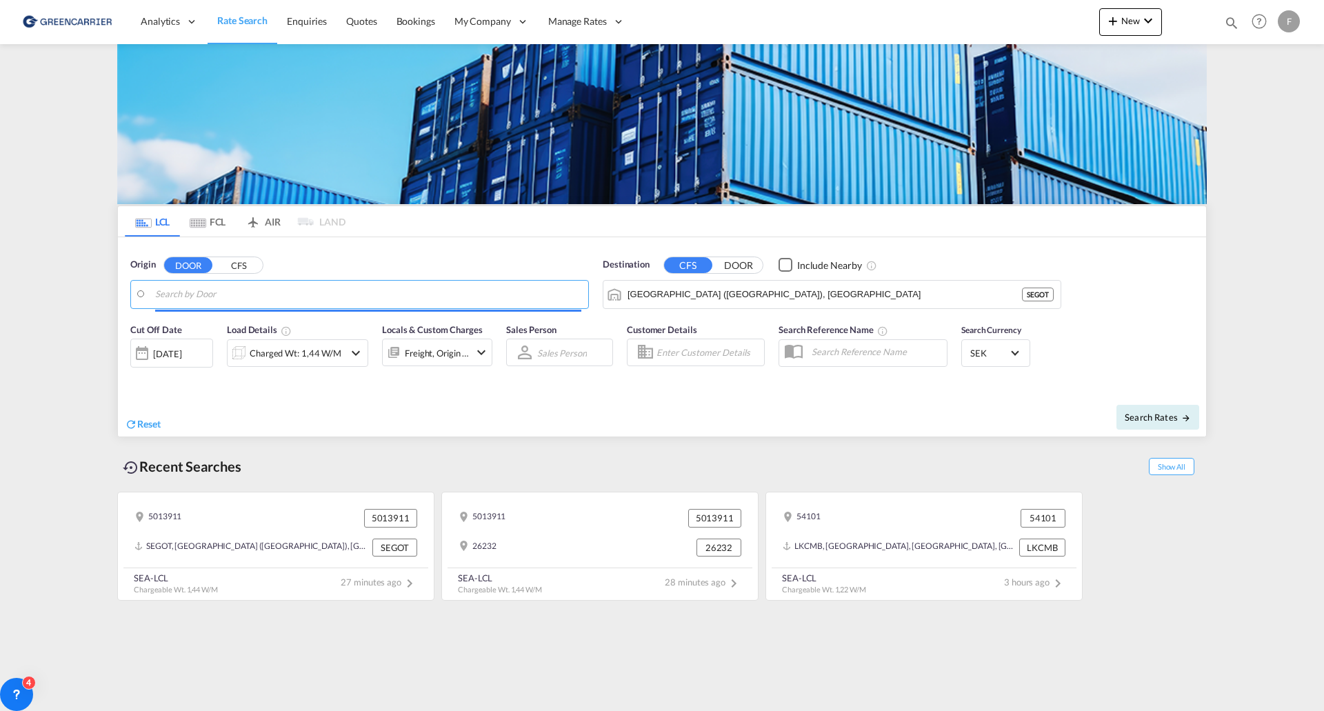
click at [427, 294] on input "Search by Door" at bounding box center [368, 294] width 426 height 21
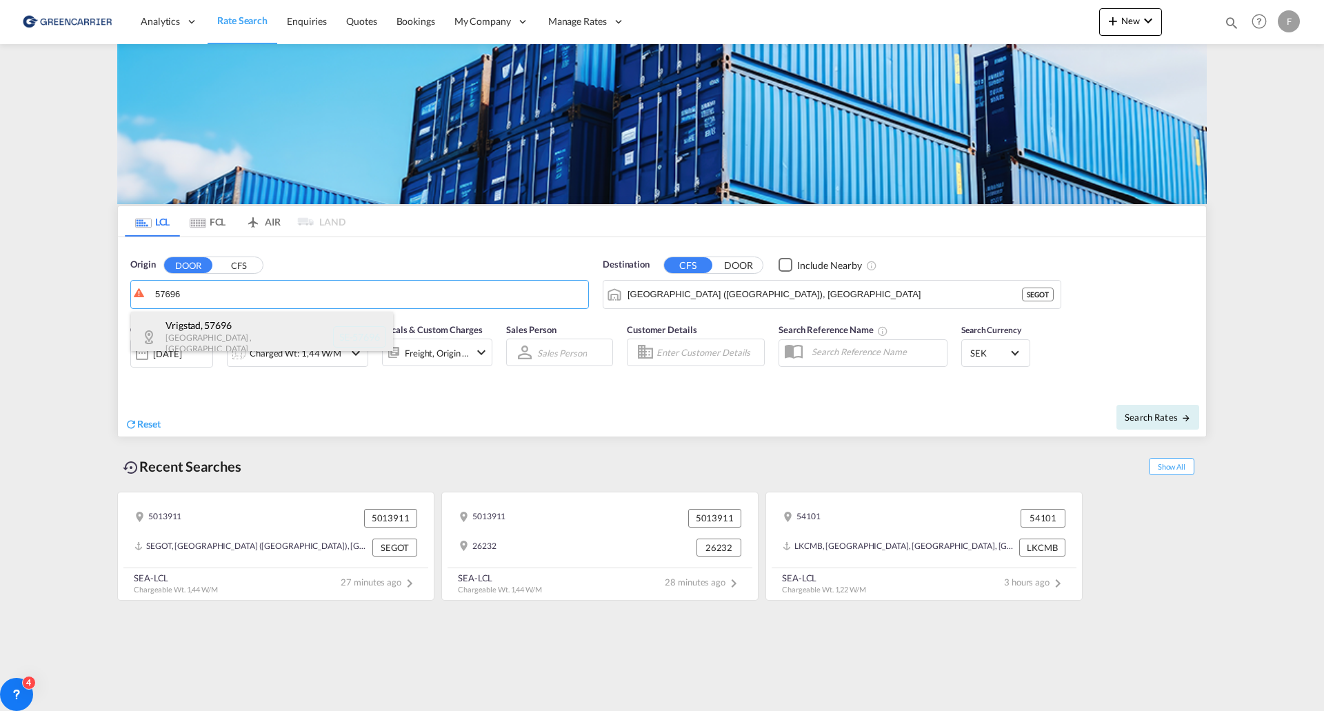
click at [217, 332] on div "Vrigstad , 57696 [GEOGRAPHIC_DATA] , [GEOGRAPHIC_DATA] SE-57696" at bounding box center [262, 337] width 262 height 50
type input "SE-57696, [GEOGRAPHIC_DATA], [GEOGRAPHIC_DATA]"
click at [739, 265] on button "DOOR" at bounding box center [738, 265] width 48 height 16
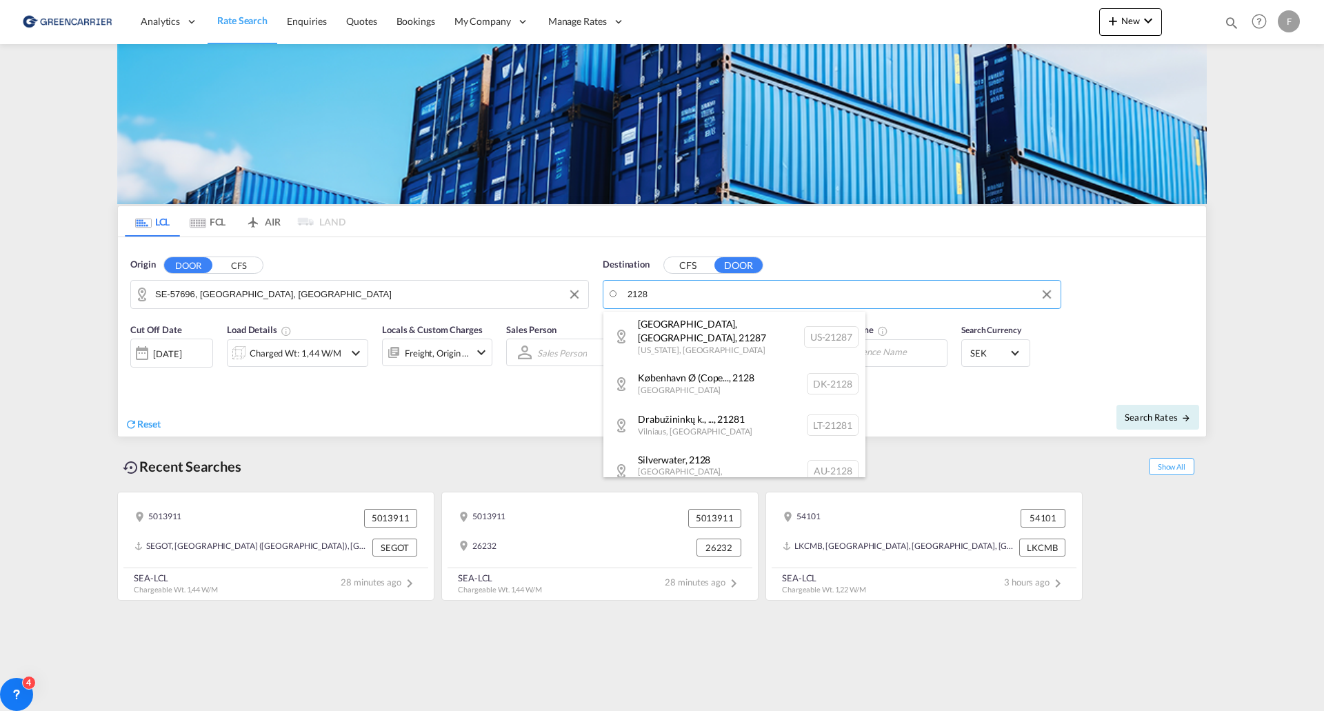
scroll to position [276, 0]
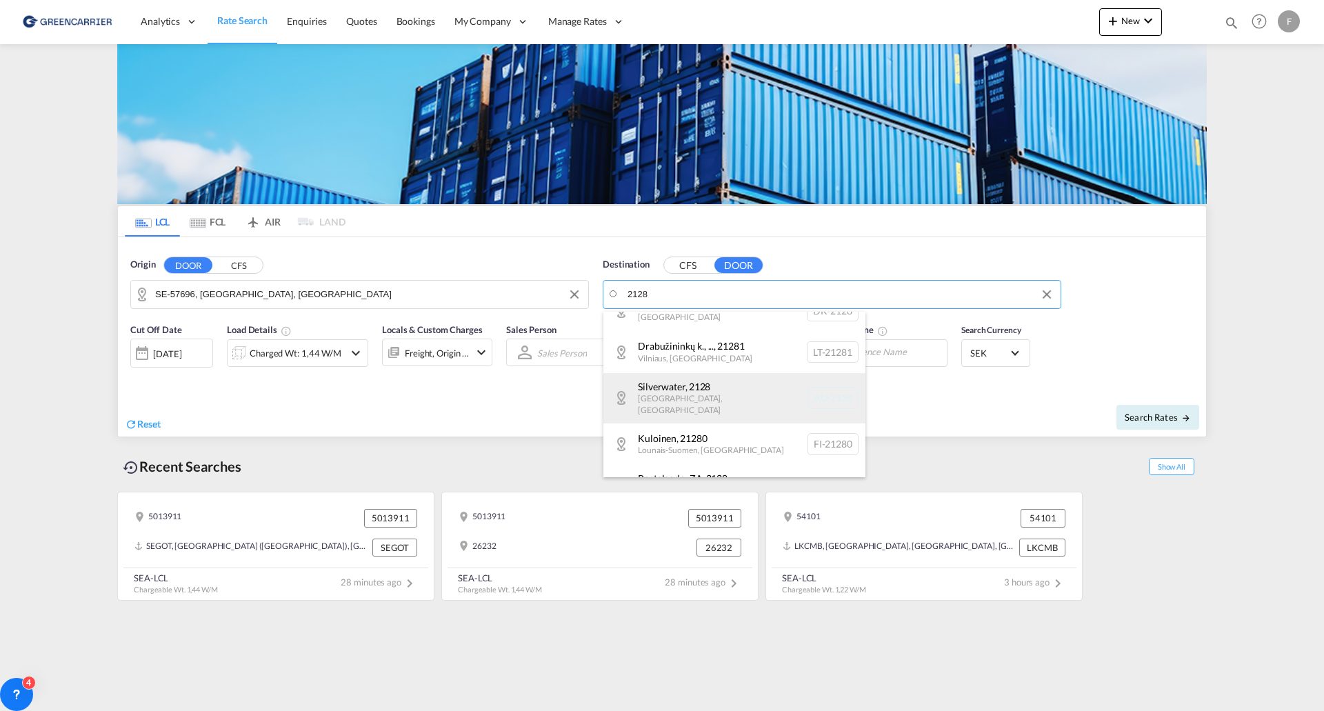
click at [697, 373] on div "Silverwater , [STREET_ADDRESS]" at bounding box center [734, 398] width 262 height 50
type input "AU-2128, [GEOGRAPHIC_DATA], [GEOGRAPHIC_DATA]"
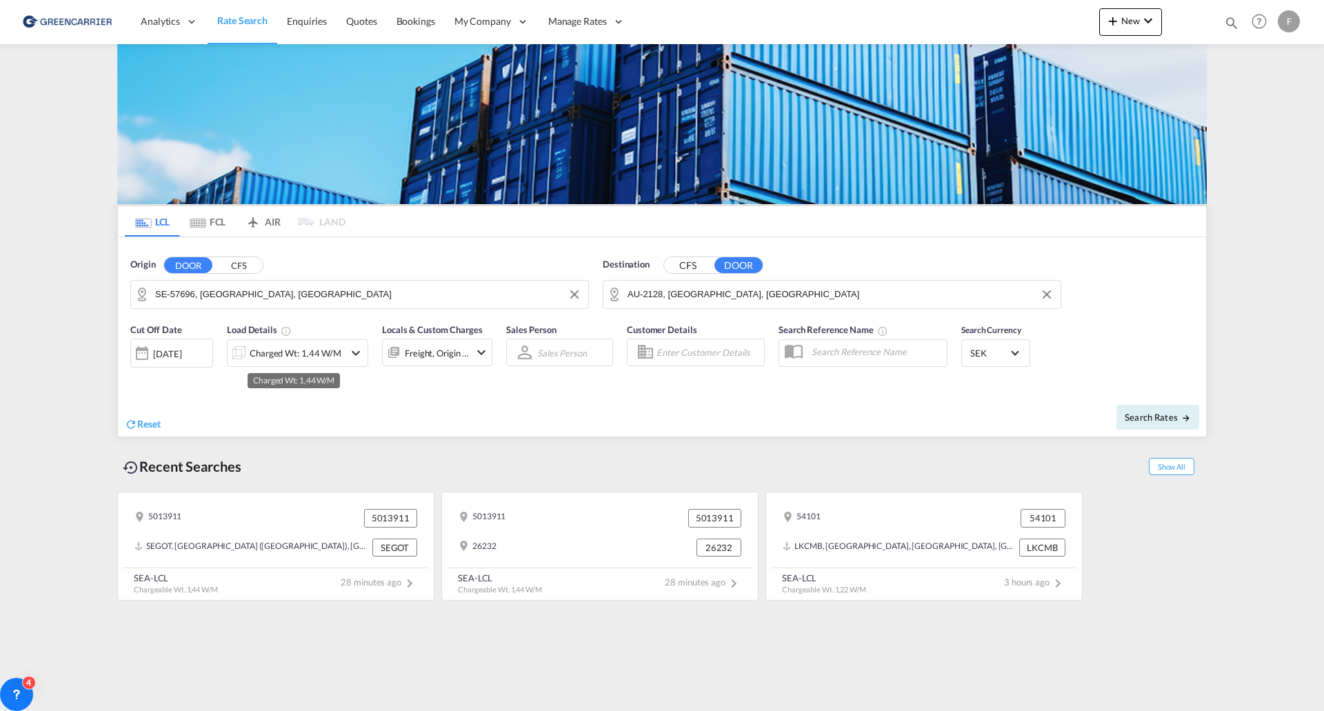
click at [299, 356] on div "Charged Wt: 1,44 W/M" at bounding box center [296, 352] width 92 height 19
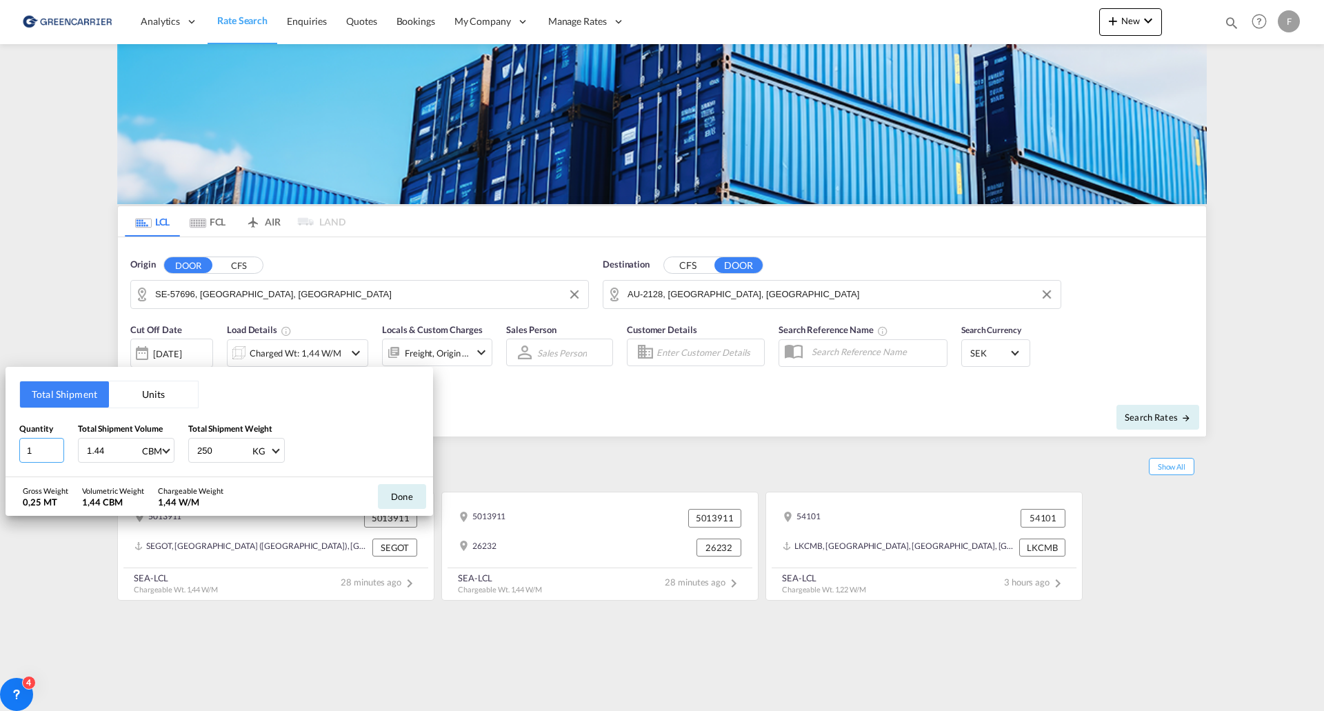
click at [36, 446] on input "1" at bounding box center [41, 450] width 45 height 25
